Goal: Use online tool/utility: Utilize a website feature to perform a specific function

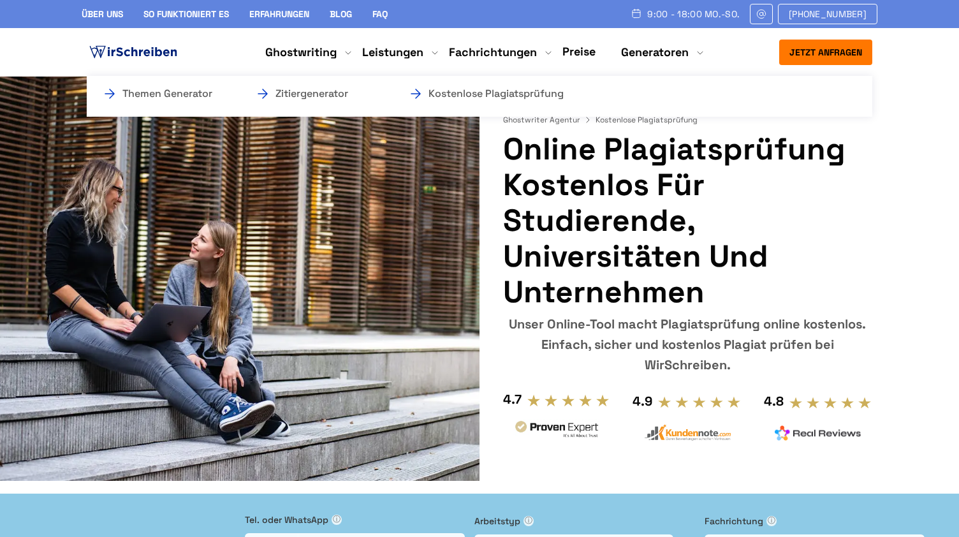
click at [638, 57] on li "Generatoren Themen Generator Zitiergenerator Kostenlose Plagiatsprüfung" at bounding box center [655, 52] width 68 height 15
click at [478, 94] on link "Kostenlose Plagiatsprüfung" at bounding box center [472, 93] width 128 height 15
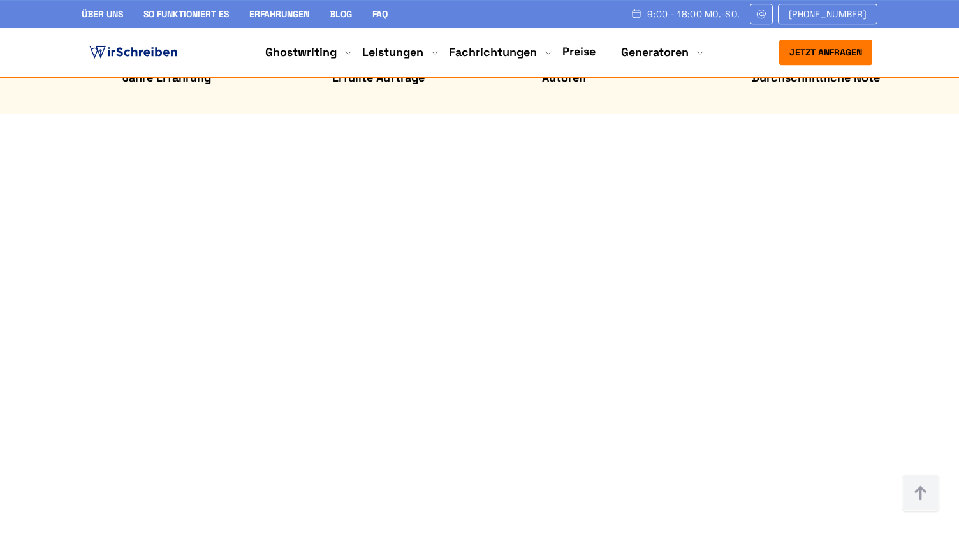
scroll to position [729, 0]
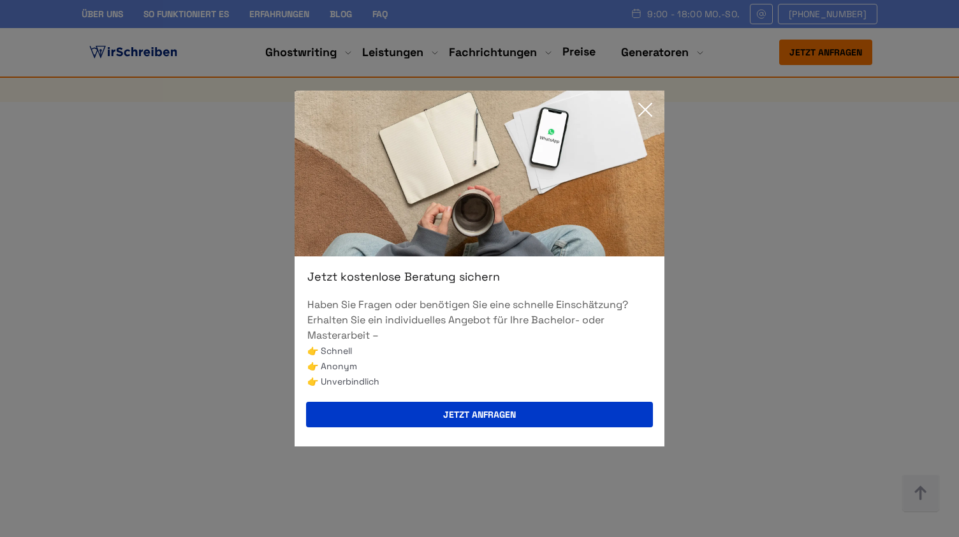
click at [643, 113] on icon at bounding box center [645, 110] width 26 height 26
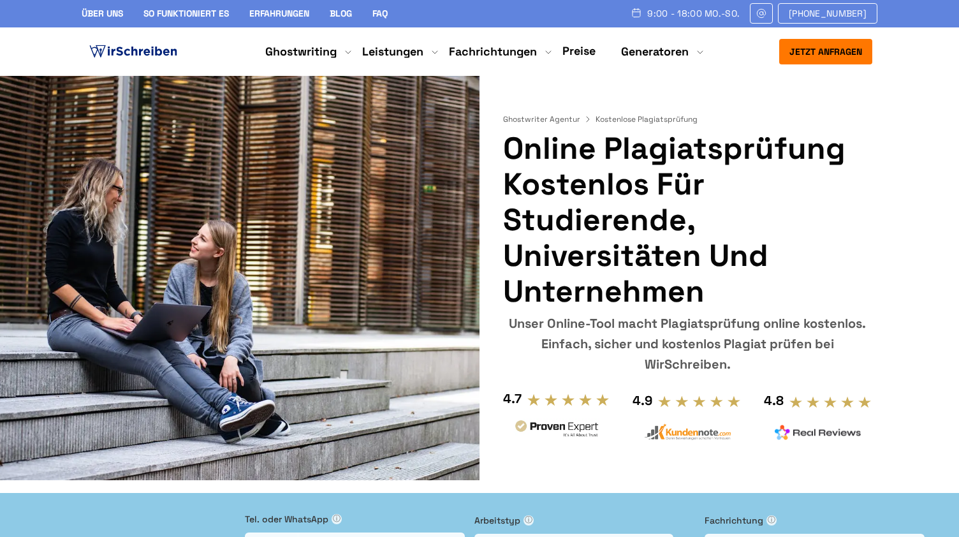
scroll to position [0, 0]
